Goal: Task Accomplishment & Management: Manage account settings

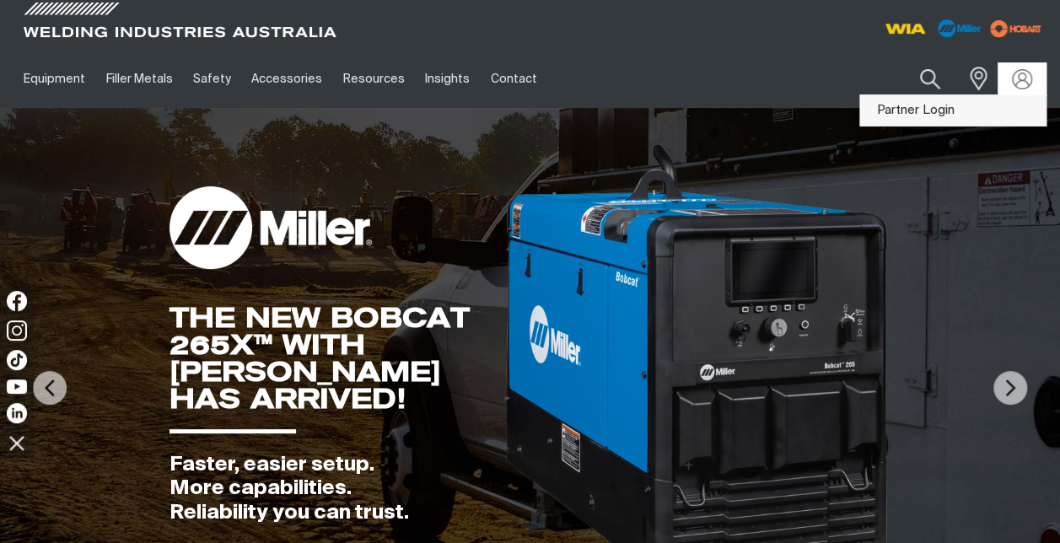
click at [966, 112] on link "Partner Login" at bounding box center [953, 110] width 186 height 31
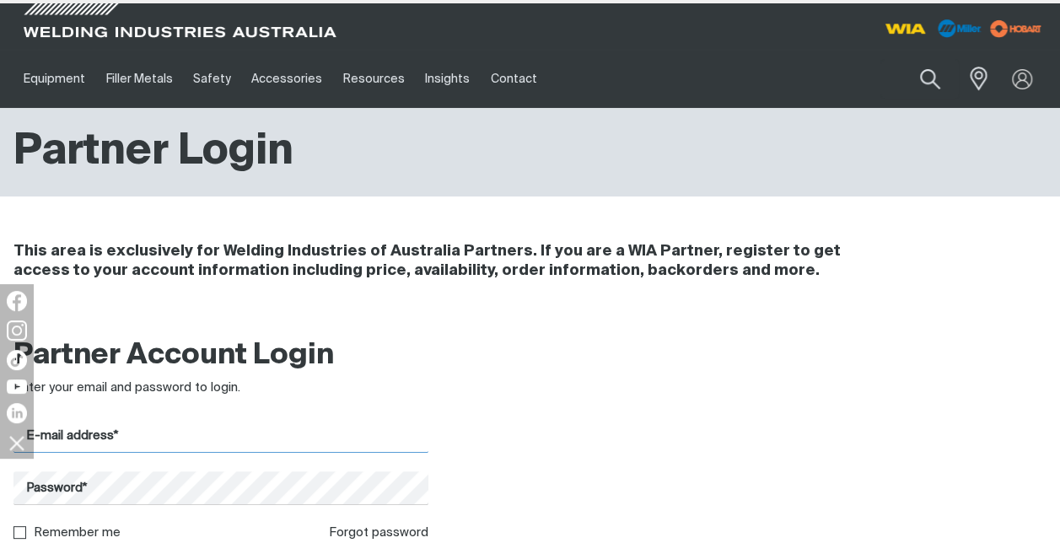
type input "[PERSON_NAME][EMAIL_ADDRESS][PERSON_NAME][DOMAIN_NAME]"
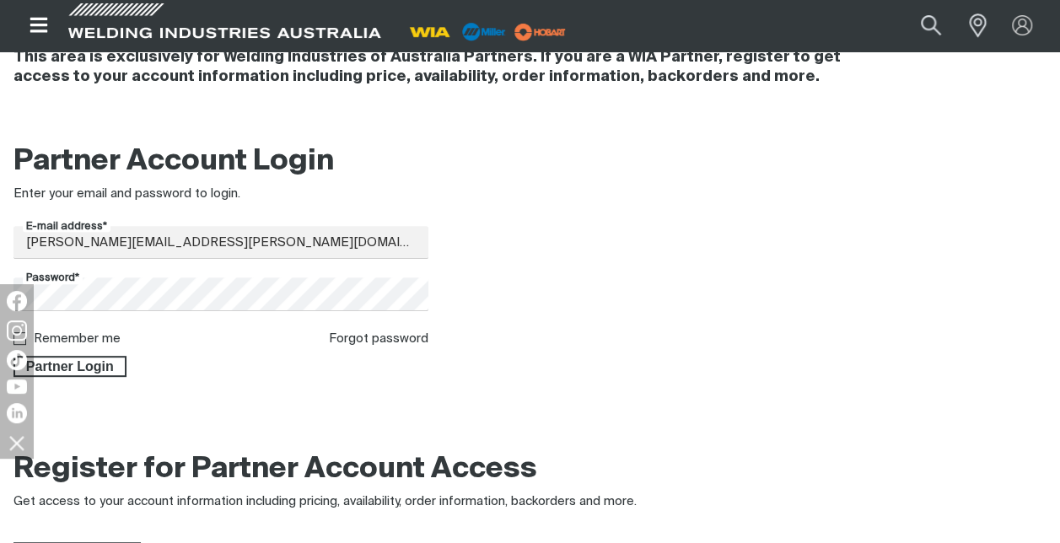
scroll to position [196, 0]
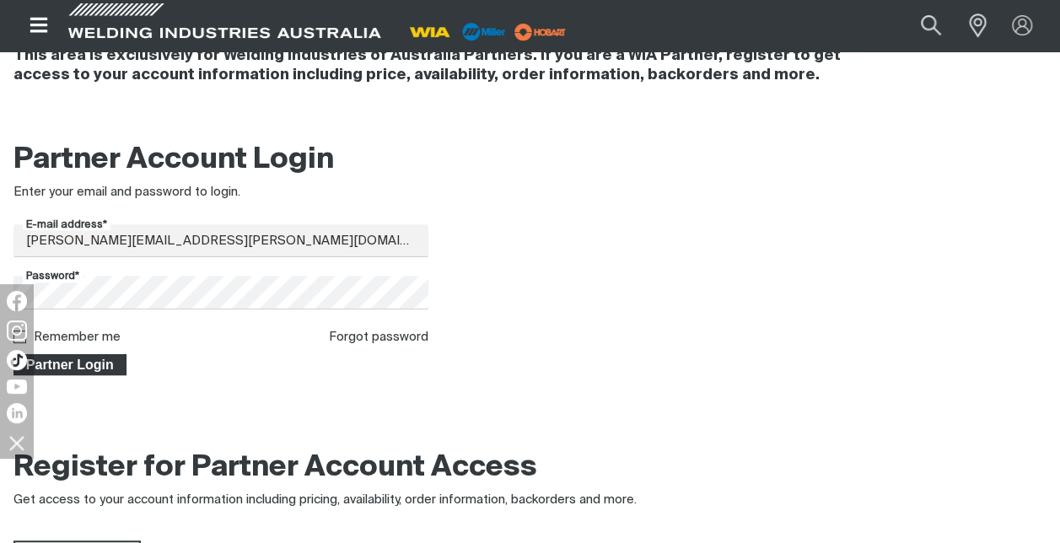
click at [93, 369] on span "Partner Login" at bounding box center [70, 365] width 110 height 22
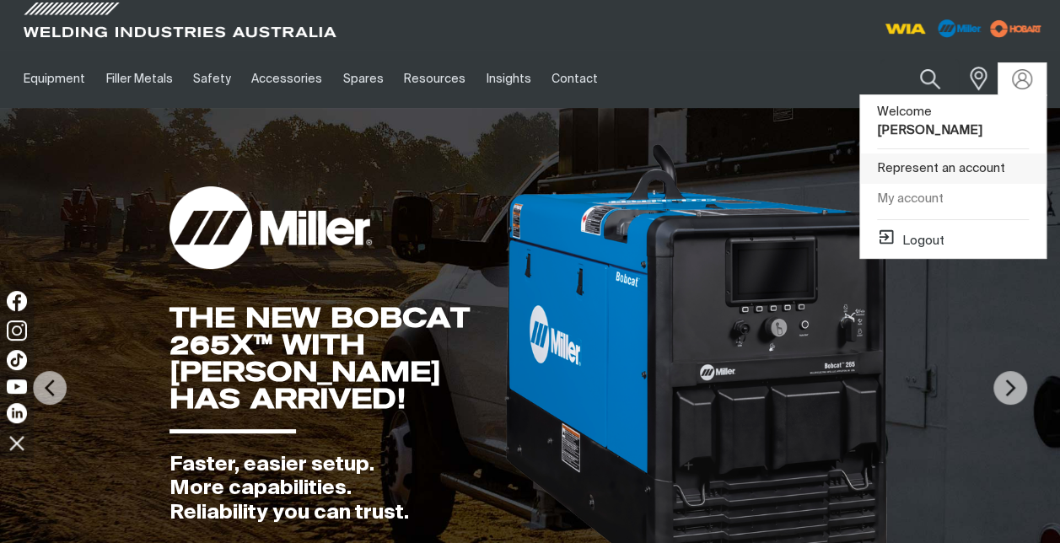
click at [949, 156] on link "Represent an account" at bounding box center [953, 168] width 186 height 31
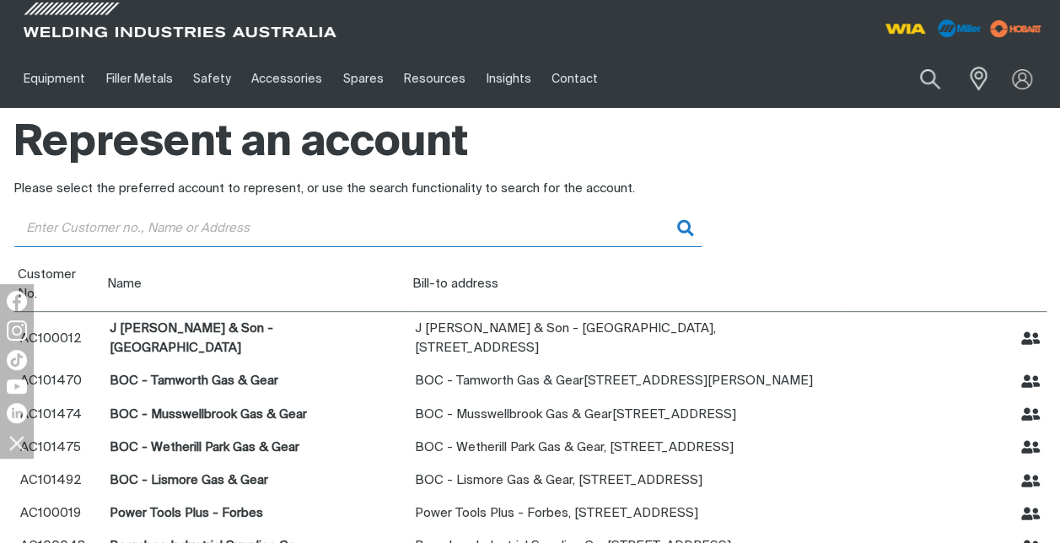
click at [184, 228] on input "Customer" at bounding box center [357, 228] width 689 height 38
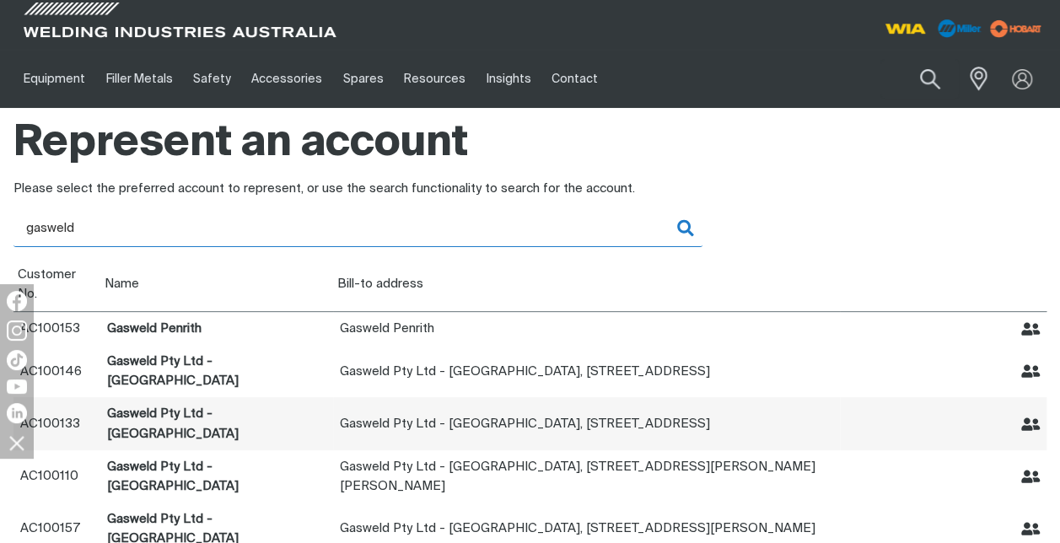
type input "gasweld"
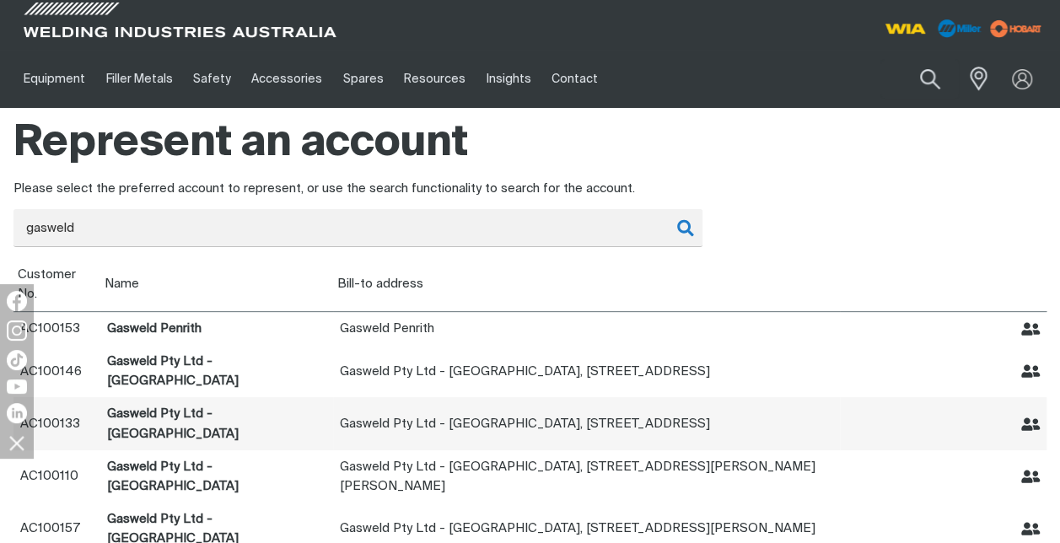
click at [1027, 417] on icon "Represent Gasweld Pty Ltd - Dubbo" at bounding box center [1030, 423] width 19 height 13
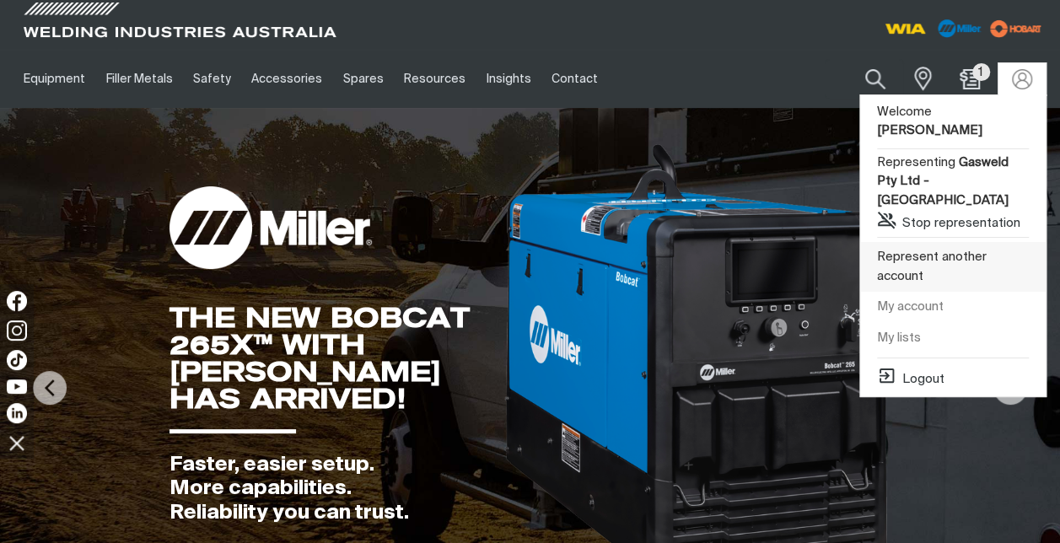
click at [942, 242] on link "Represent another account" at bounding box center [953, 267] width 186 height 50
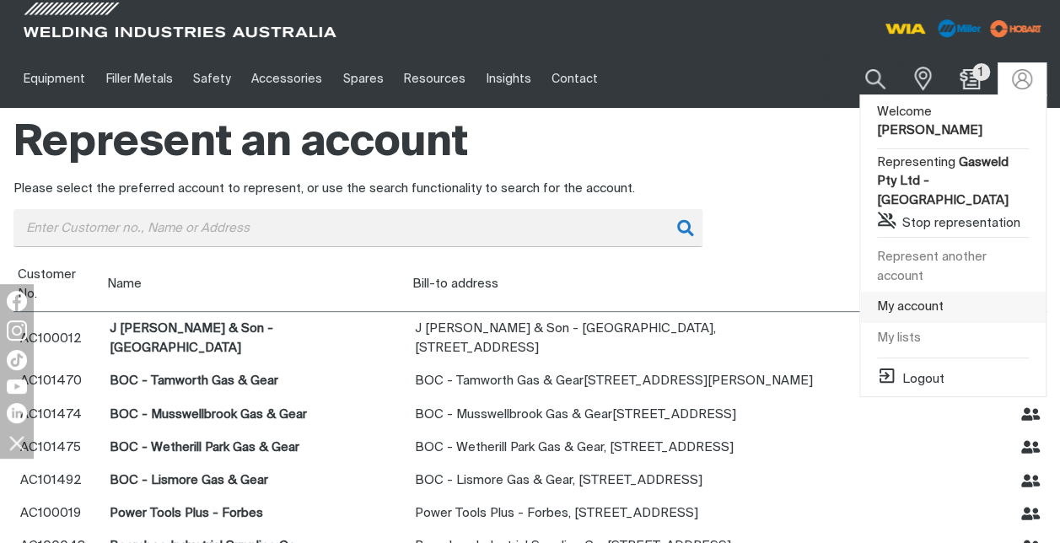
click at [896, 292] on link "My account" at bounding box center [953, 307] width 186 height 31
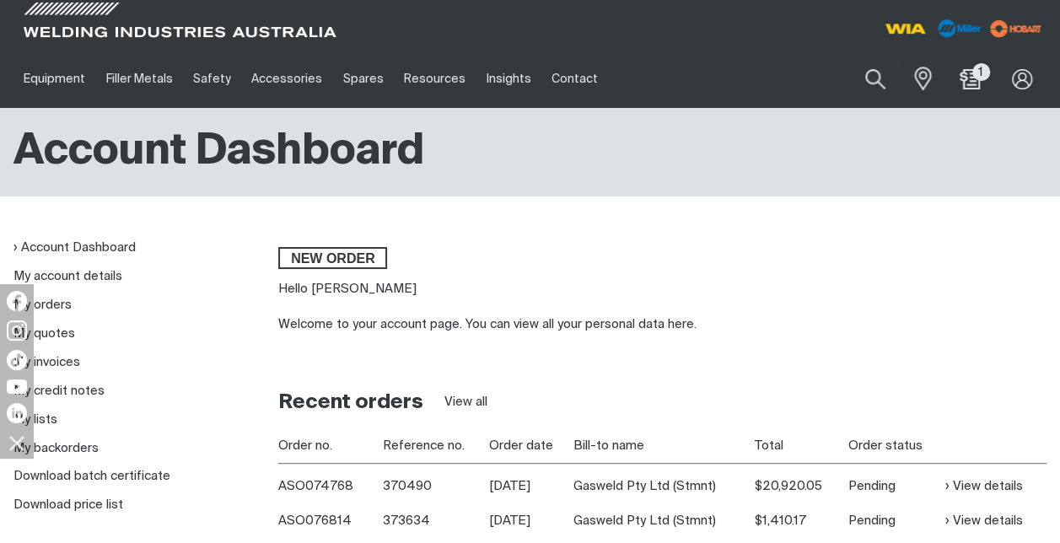
scroll to position [24, 0]
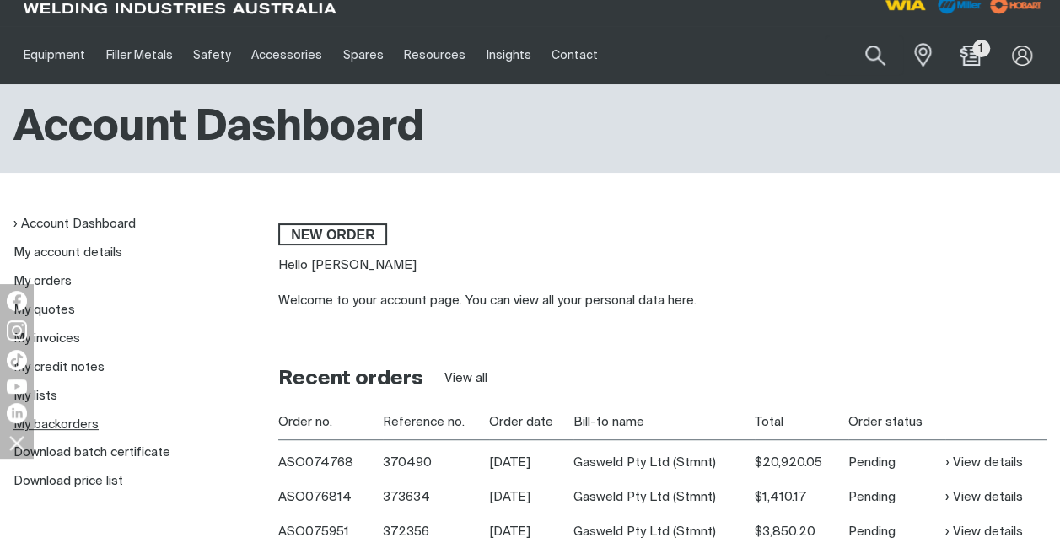
click at [60, 428] on link "My backorders" at bounding box center [55, 424] width 85 height 13
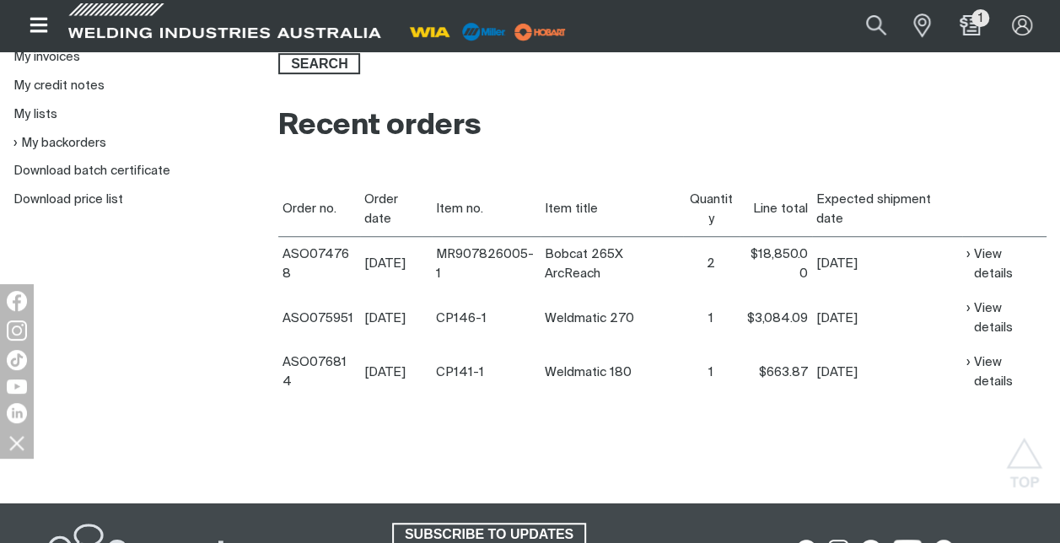
scroll to position [322, 0]
